Goal: Find specific page/section: Find specific page/section

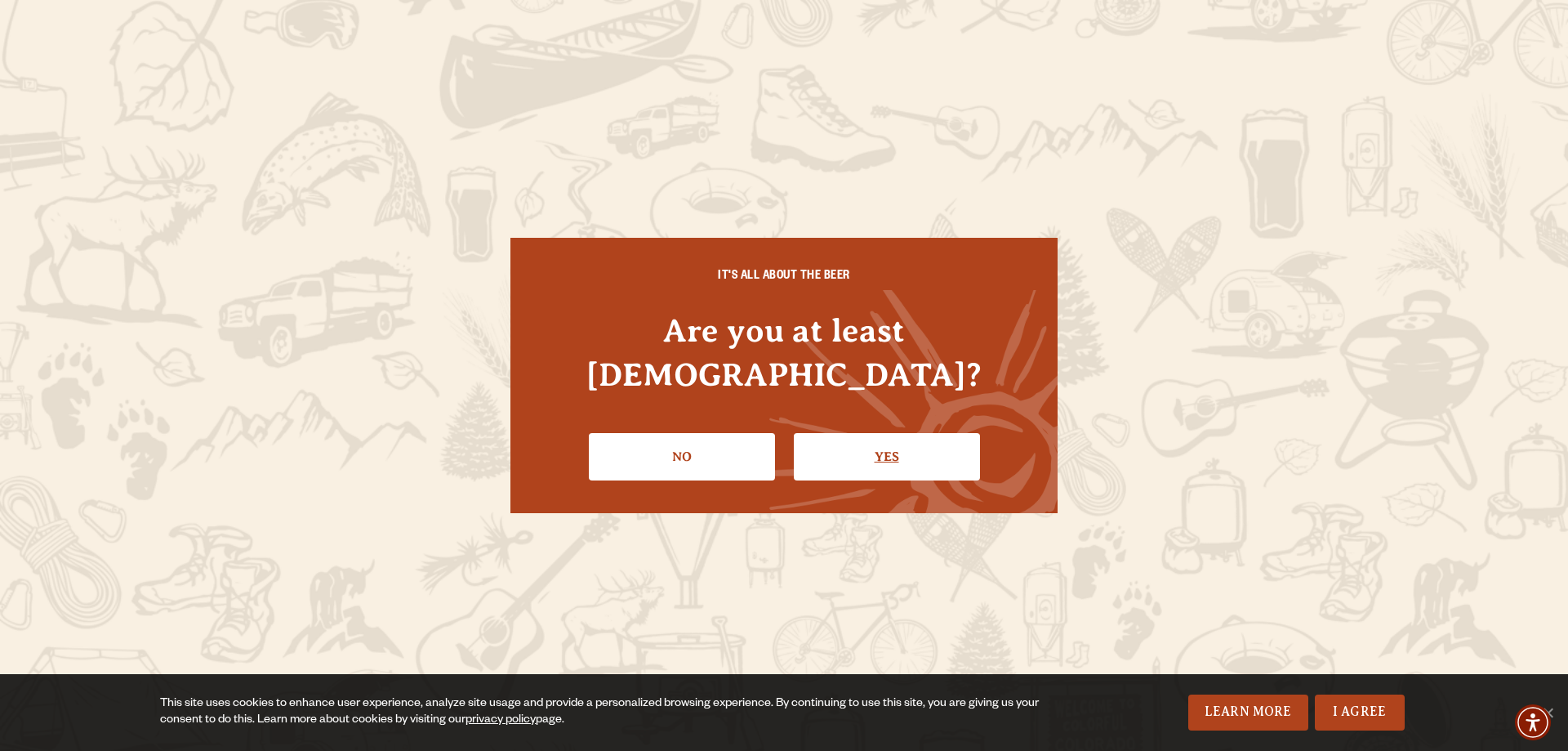
click at [895, 442] on link "Yes" at bounding box center [886, 456] width 186 height 47
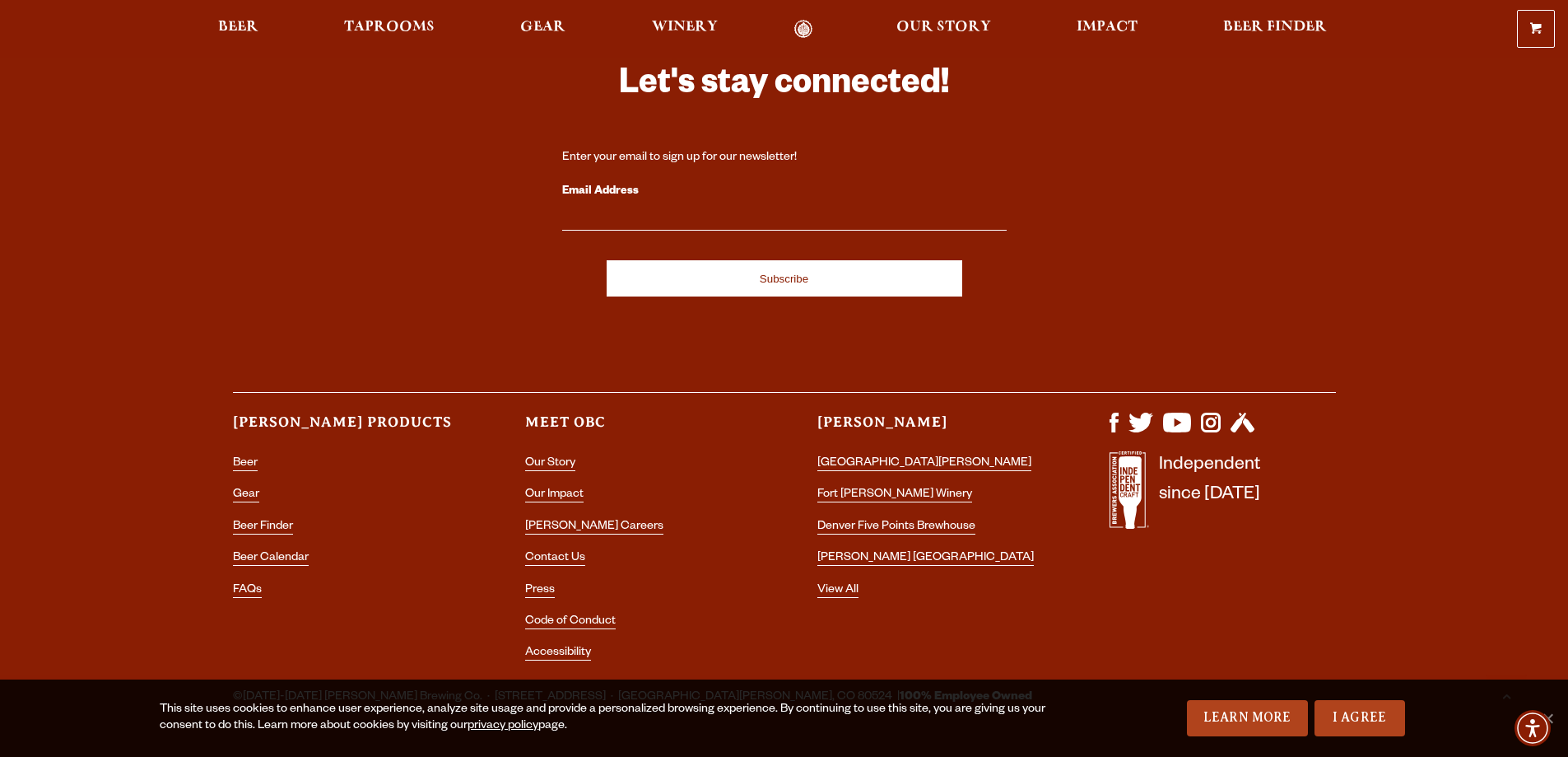
scroll to position [4908, 0]
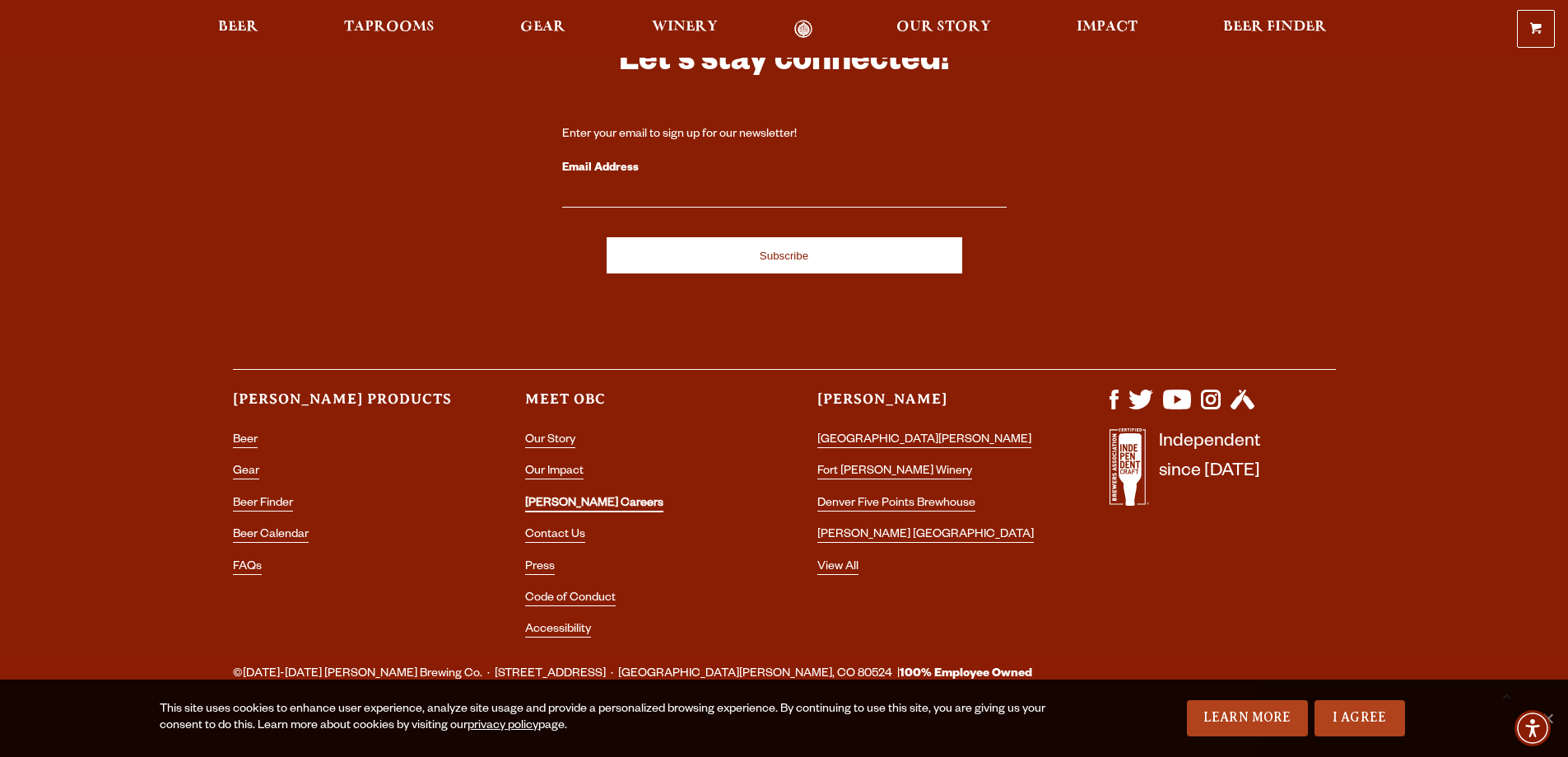
click at [571, 497] on link "[PERSON_NAME] Careers" at bounding box center [594, 504] width 138 height 15
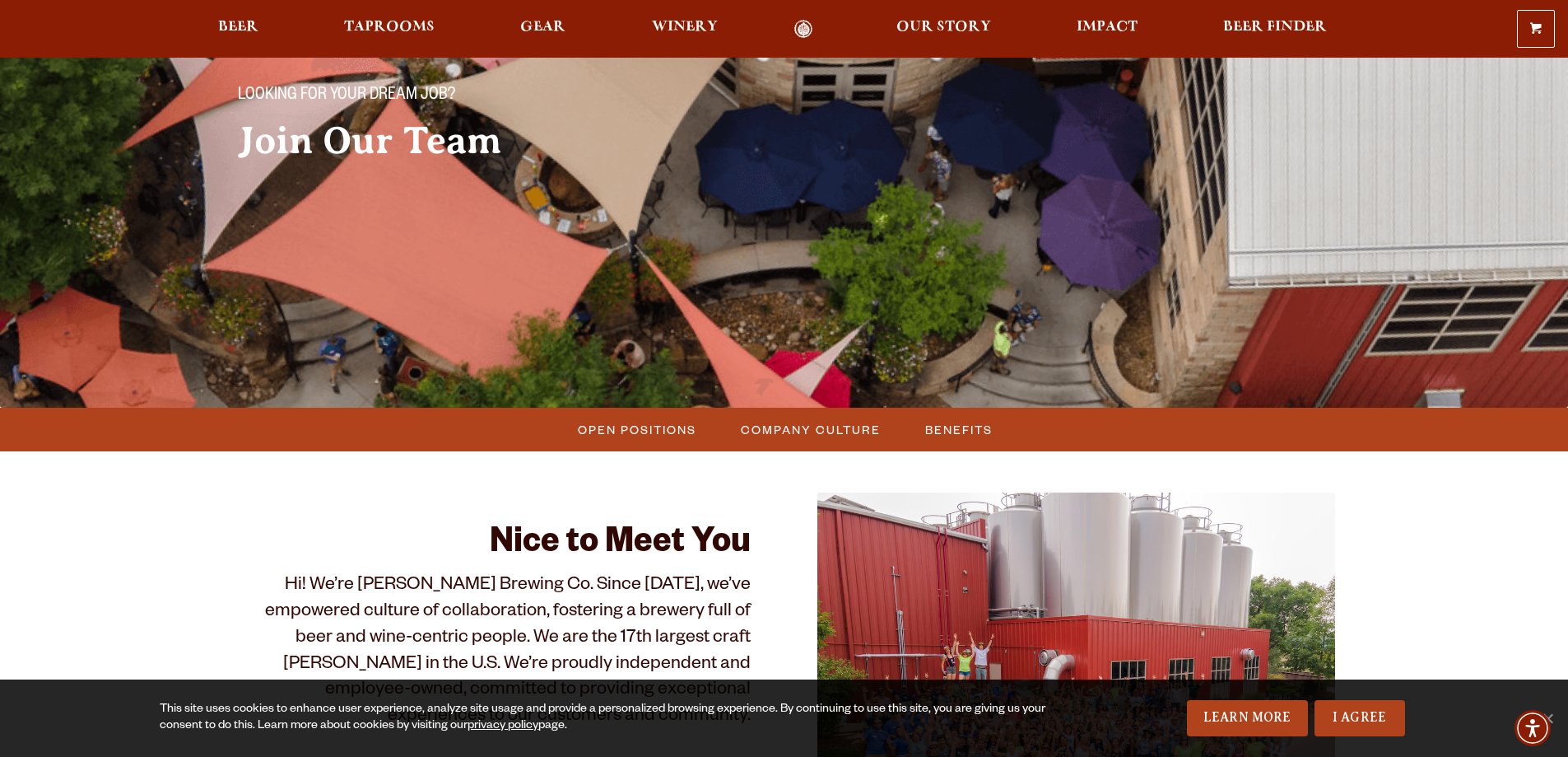
scroll to position [101, 0]
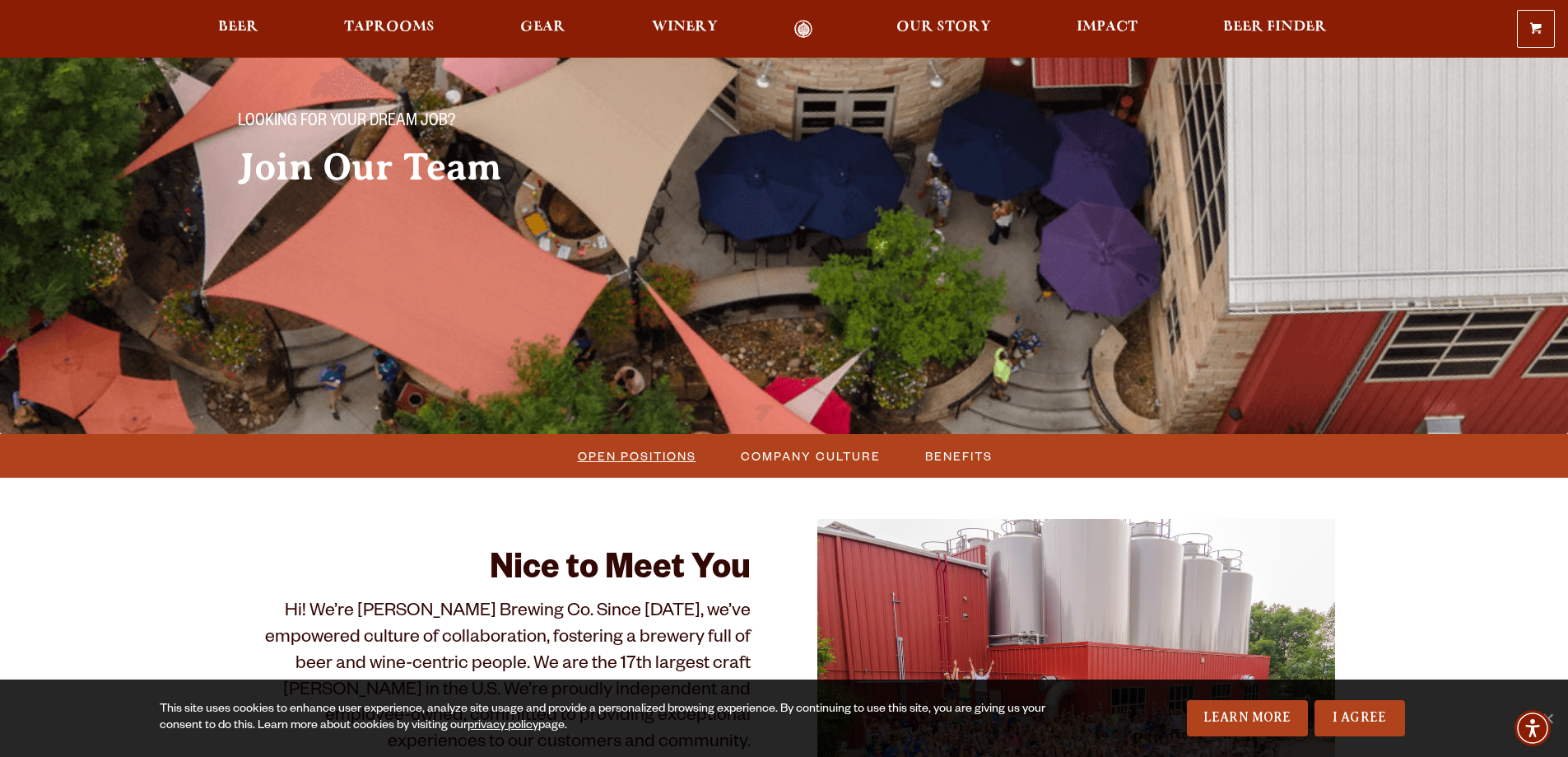
click at [653, 452] on span "Open Positions" at bounding box center [637, 456] width 119 height 24
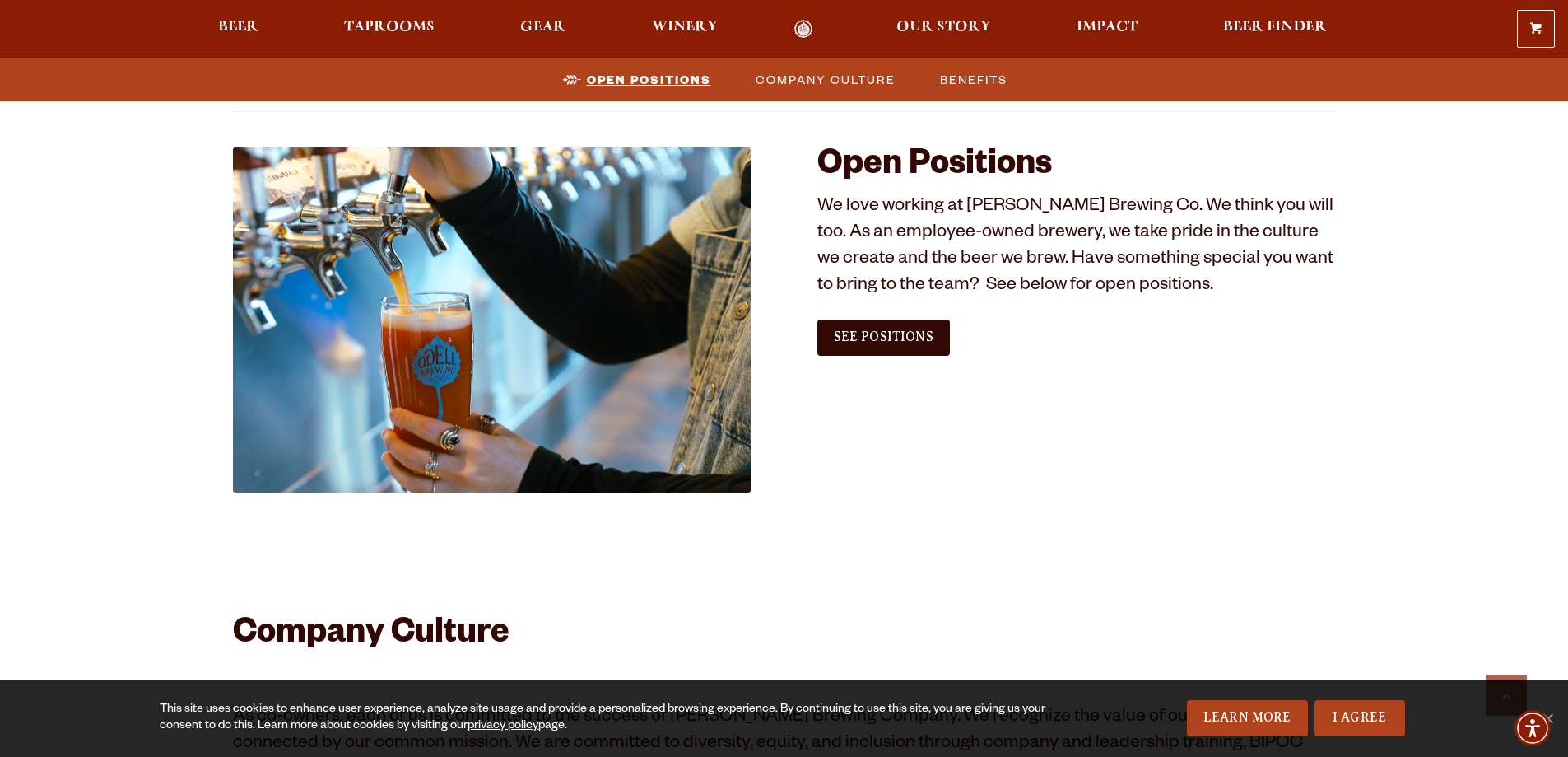
scroll to position [1001, 0]
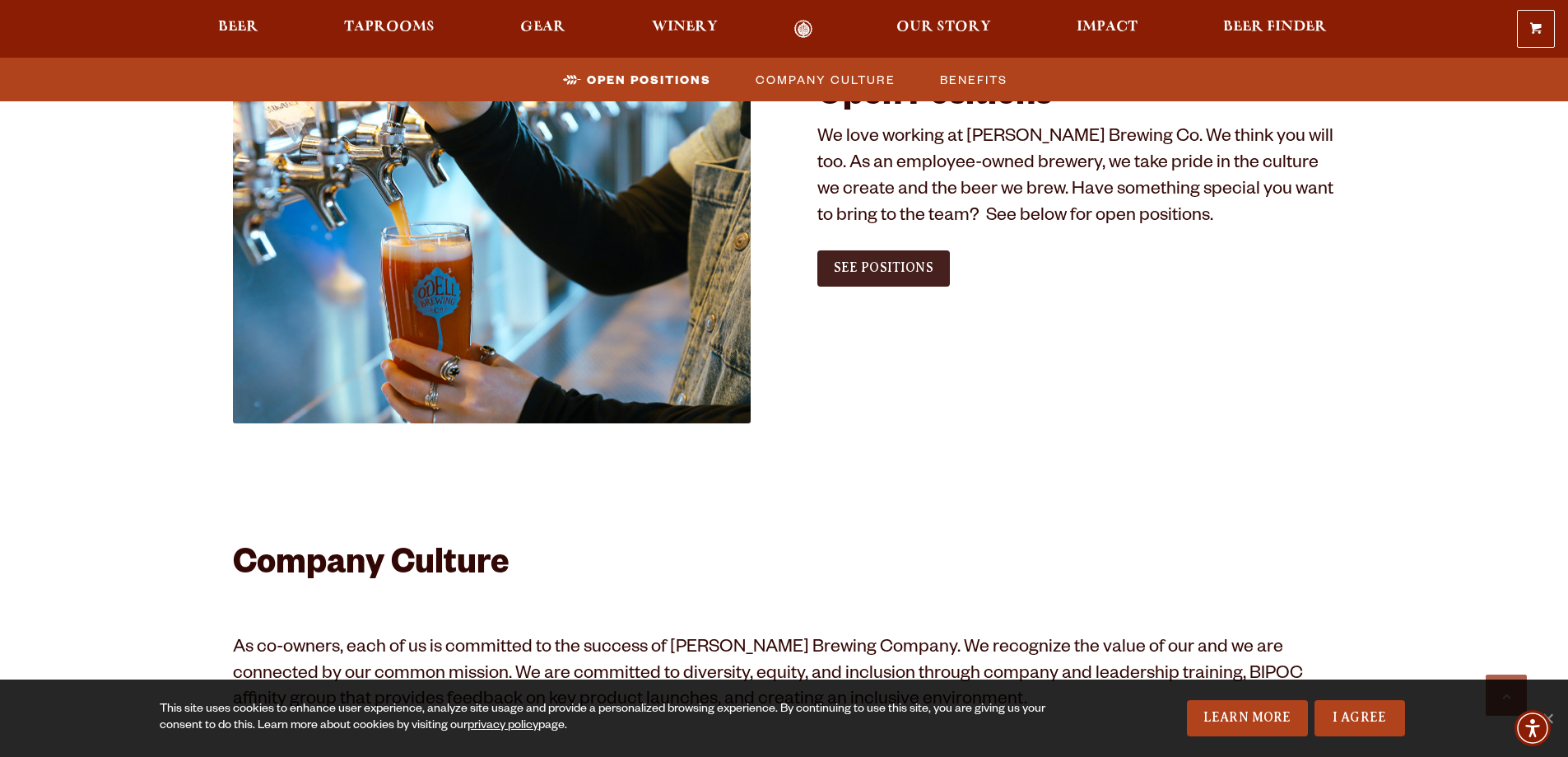
click at [907, 274] on span "See Positions" at bounding box center [883, 267] width 99 height 15
